Goal: Find specific page/section: Find specific page/section

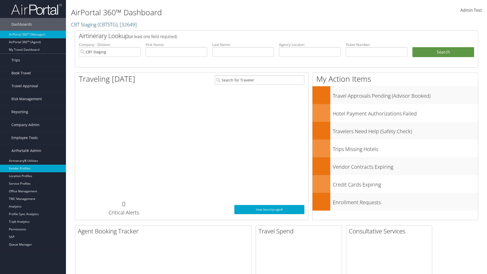
click at [33, 169] on link "Vendor Profiles" at bounding box center [33, 169] width 66 height 8
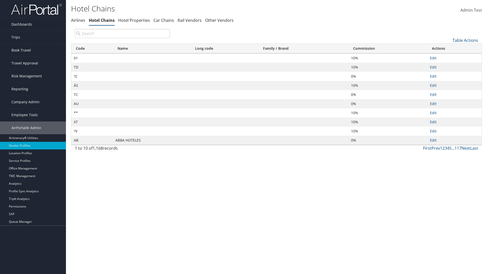
click at [388, 48] on th "Commission" at bounding box center [388, 49] width 79 height 10
click at [152, 48] on th "Name" at bounding box center [152, 49] width 78 height 10
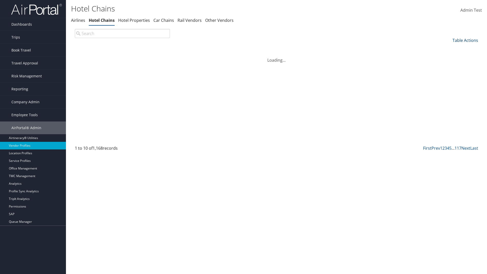
click at [152, 48] on th "Name" at bounding box center [152, 49] width 78 height 10
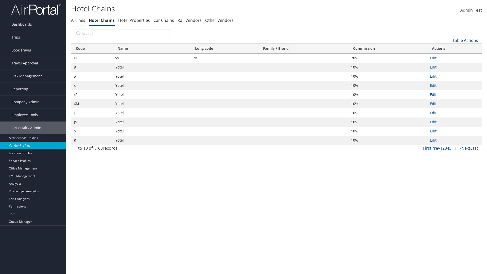
click at [466, 40] on link "Table Actions" at bounding box center [466, 41] width 26 height 6
click at [449, 74] on link "Page Length" at bounding box center [448, 74] width 67 height 9
click at [449, 57] on link "25" at bounding box center [448, 57] width 67 height 9
